Goal: Check status: Check status

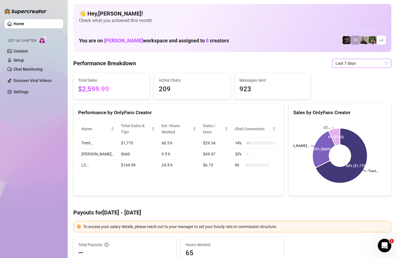
click at [388, 66] on span "Last 7 days" at bounding box center [362, 63] width 52 height 8
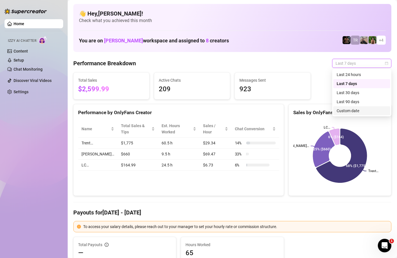
click at [351, 111] on div "Custom date" at bounding box center [362, 111] width 50 height 6
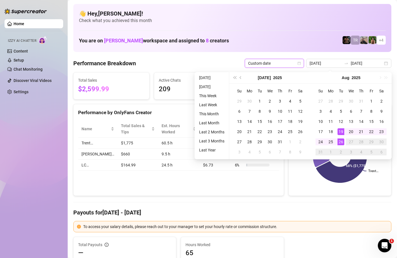
type input "[DATE]"
click at [343, 141] on div "26" at bounding box center [341, 141] width 7 height 7
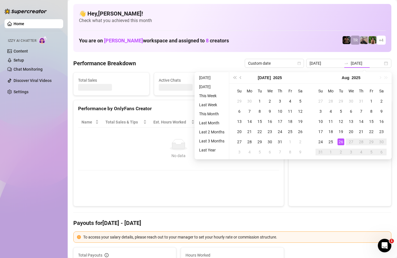
type input "[DATE]"
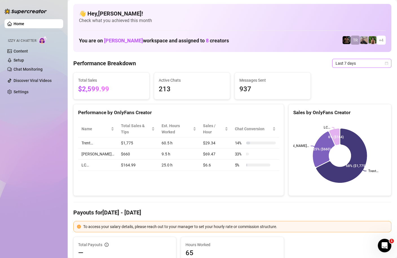
click at [386, 62] on icon "calendar" at bounding box center [386, 63] width 3 height 3
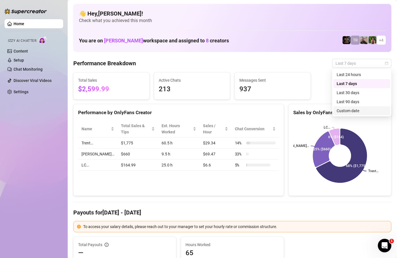
click at [348, 112] on div "Custom date" at bounding box center [362, 111] width 50 height 6
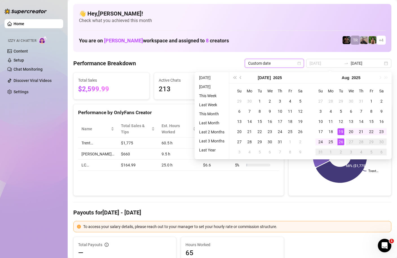
type input "[DATE]"
click at [342, 143] on div "26" at bounding box center [341, 141] width 7 height 7
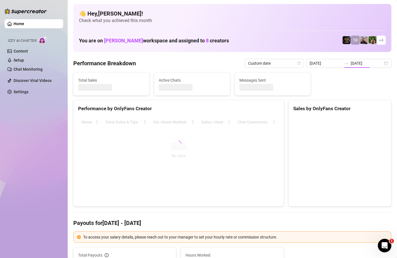
type input "[DATE]"
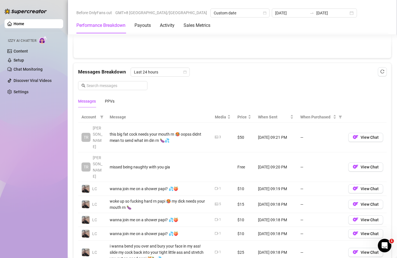
scroll to position [209, 0]
